Goal: Information Seeking & Learning: Find specific fact

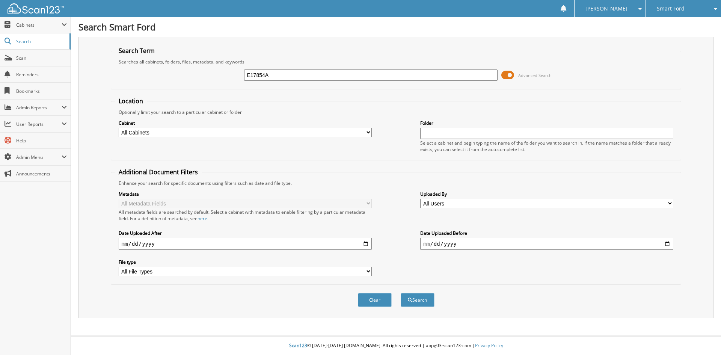
type input "E17854A"
click at [401, 293] on button "Search" at bounding box center [418, 300] width 34 height 14
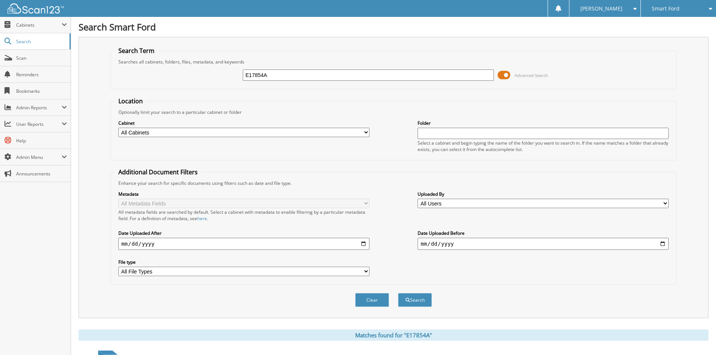
click at [513, 76] on span "Advanced Search" at bounding box center [522, 75] width 50 height 11
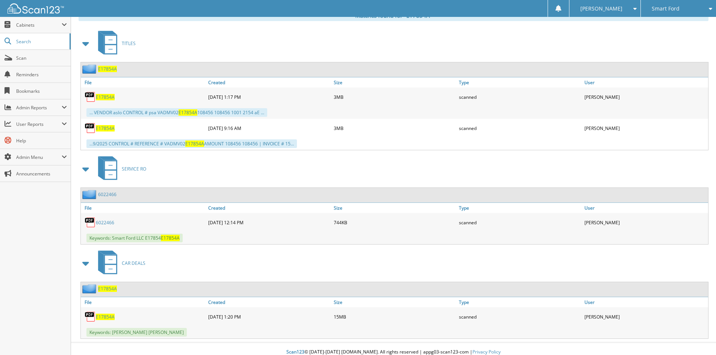
scroll to position [131, 0]
